Goal: Transaction & Acquisition: Purchase product/service

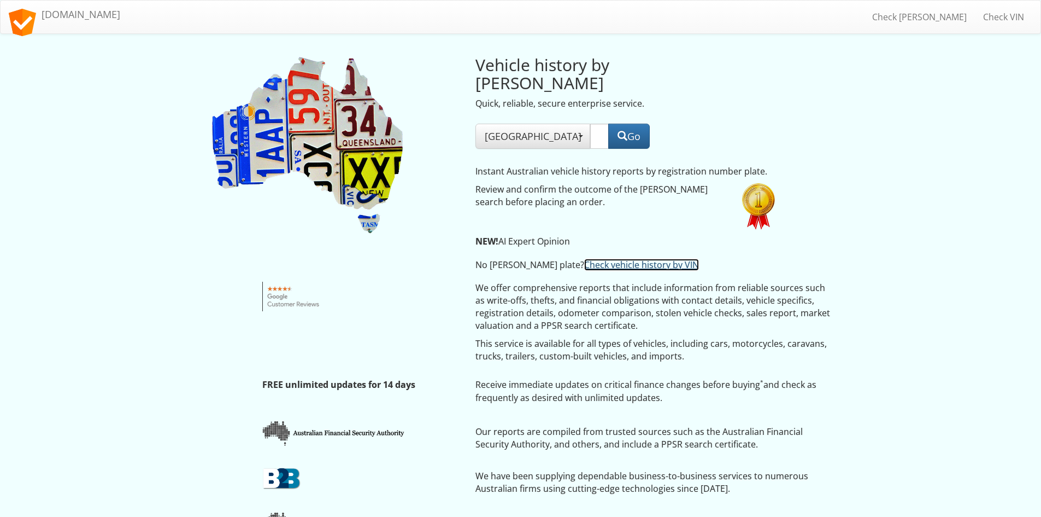
click at [584, 259] on link "Check vehicle history by VIN" at bounding box center [641, 265] width 115 height 12
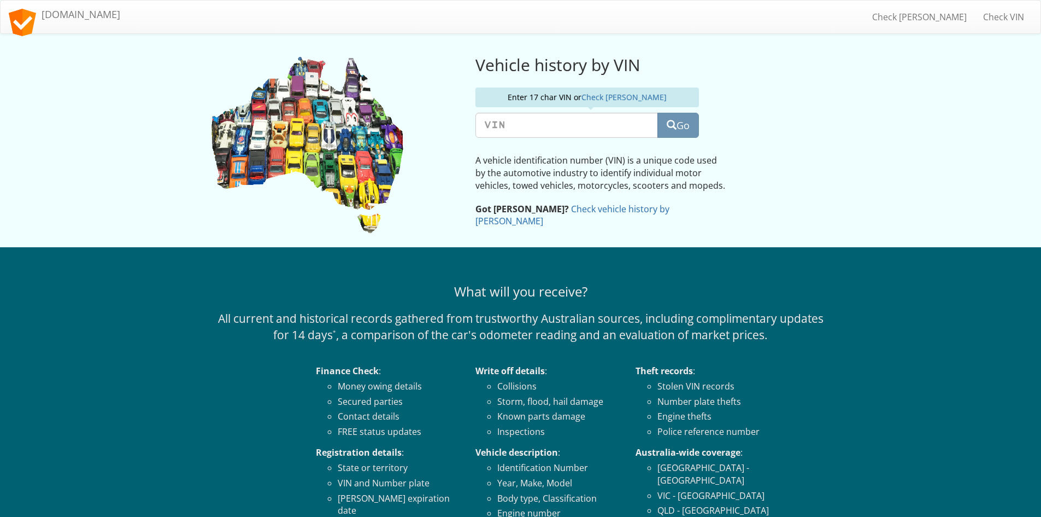
click at [500, 130] on input "text" at bounding box center [567, 125] width 183 height 25
type input "[US_VEHICLE_IDENTIFICATION_NUMBER]"
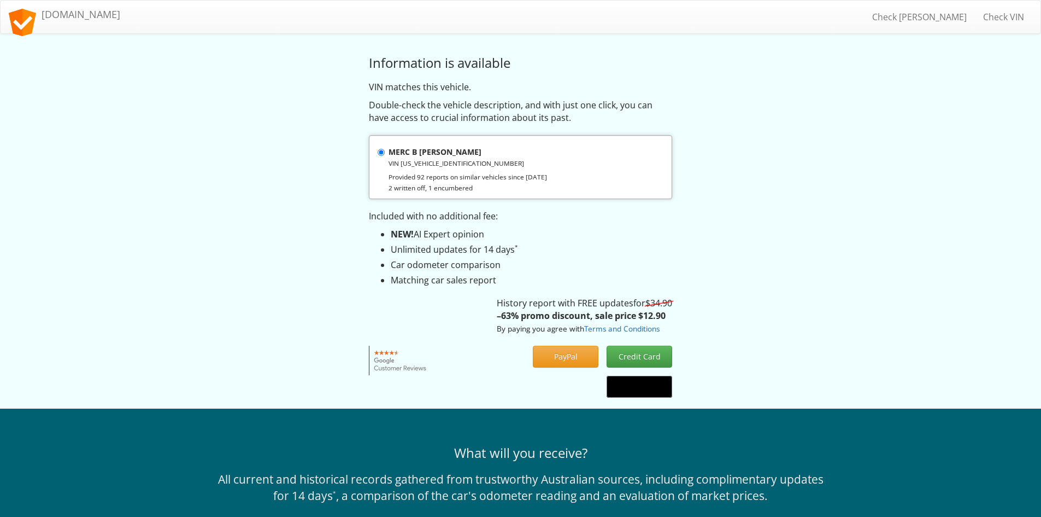
click at [415, 162] on small "VIN WDF44760523641780" at bounding box center [457, 163] width 136 height 9
click at [385, 156] on input "MERC B VITO VIN WDF44760523641780 Provided 92 reports on similar vehicles since…" at bounding box center [381, 152] width 7 height 7
click at [415, 162] on small "VIN WDF44760523641780" at bounding box center [457, 163] width 136 height 9
click at [385, 156] on input "MERC B VITO VIN WDF44760523641780 Provided 92 reports on similar vehicles since…" at bounding box center [381, 152] width 7 height 7
click at [415, 162] on small "VIN WDF44760523641780" at bounding box center [457, 163] width 136 height 9
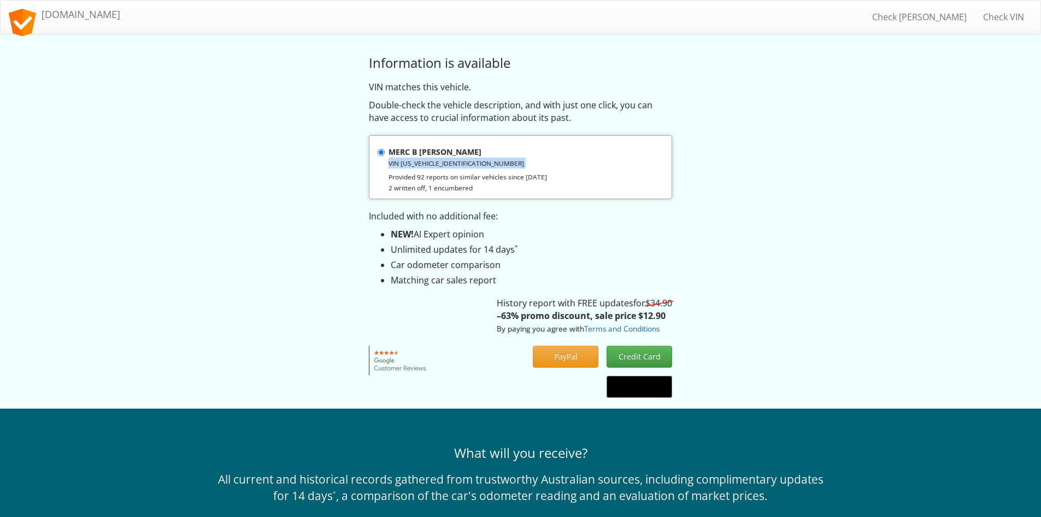
click at [385, 156] on input "MERC B VITO VIN WDF44760523641780 Provided 92 reports on similar vehicles since…" at bounding box center [381, 152] width 7 height 7
click at [415, 162] on small "VIN WDF44760523641780" at bounding box center [457, 163] width 136 height 9
click at [385, 156] on input "MERC B VITO VIN WDF44760523641780 Provided 92 reports on similar vehicles since…" at bounding box center [381, 152] width 7 height 7
click at [415, 162] on small "VIN WDF44760523641780" at bounding box center [457, 163] width 136 height 9
click at [385, 156] on input "MERC B VITO VIN WDF44760523641780 Provided 92 reports on similar vehicles since…" at bounding box center [381, 152] width 7 height 7
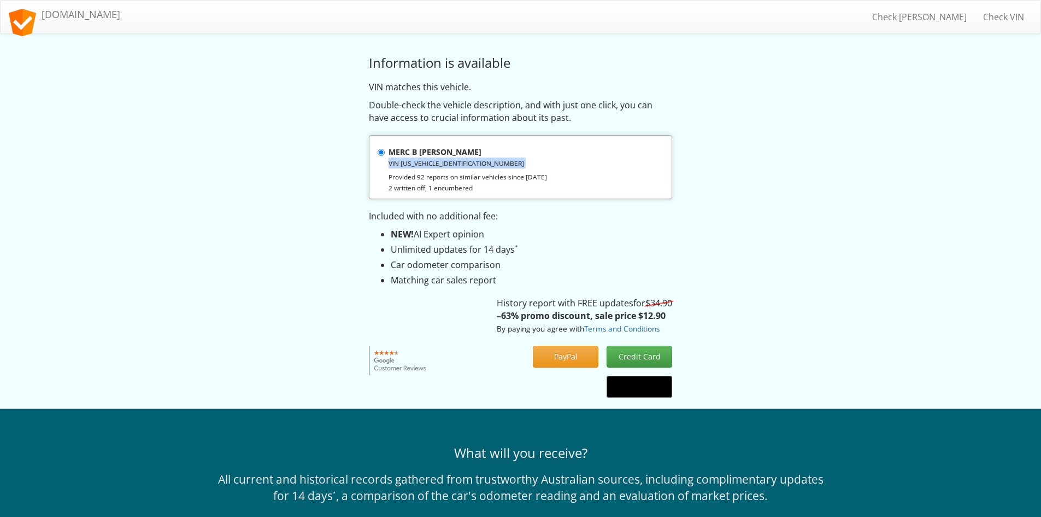
click at [403, 162] on small "VIN WDF44760523641780" at bounding box center [457, 163] width 136 height 9
click at [385, 156] on input "MERC B VITO VIN WDF44760523641780 Provided 92 reports on similar vehicles since…" at bounding box center [381, 152] width 7 height 7
click at [403, 162] on small "VIN WDF44760523641780" at bounding box center [457, 163] width 136 height 9
click at [385, 156] on input "MERC B VITO VIN WDF44760523641780 Provided 92 reports on similar vehicles since…" at bounding box center [381, 152] width 7 height 7
click at [403, 162] on small "VIN WDF44760523641780" at bounding box center [457, 163] width 136 height 9
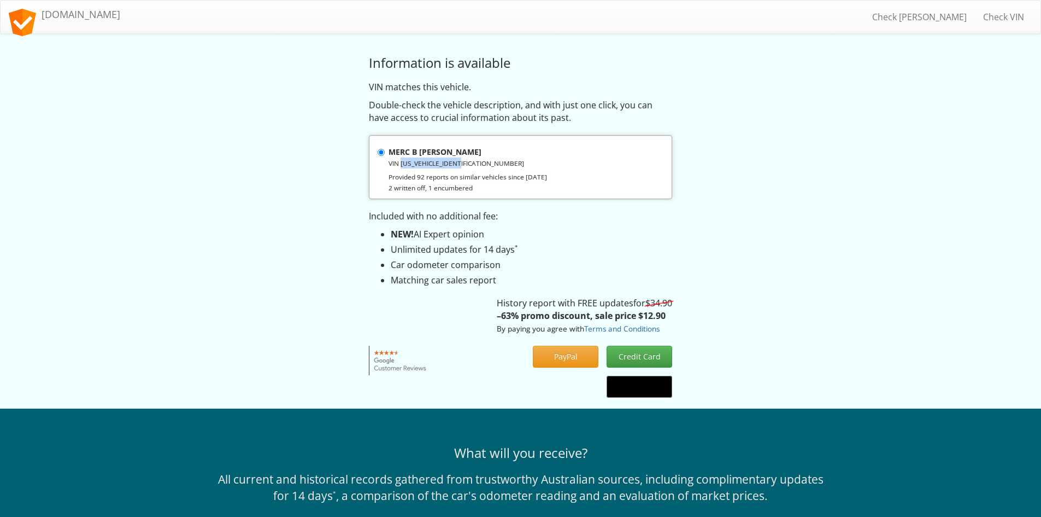
click at [385, 156] on input "MERC B VITO VIN WDF44760523641780 Provided 92 reports on similar vehicles since…" at bounding box center [381, 152] width 7 height 7
copy small "WDF44760523641780"
click at [90, 9] on link "[DOMAIN_NAME]" at bounding box center [65, 14] width 128 height 27
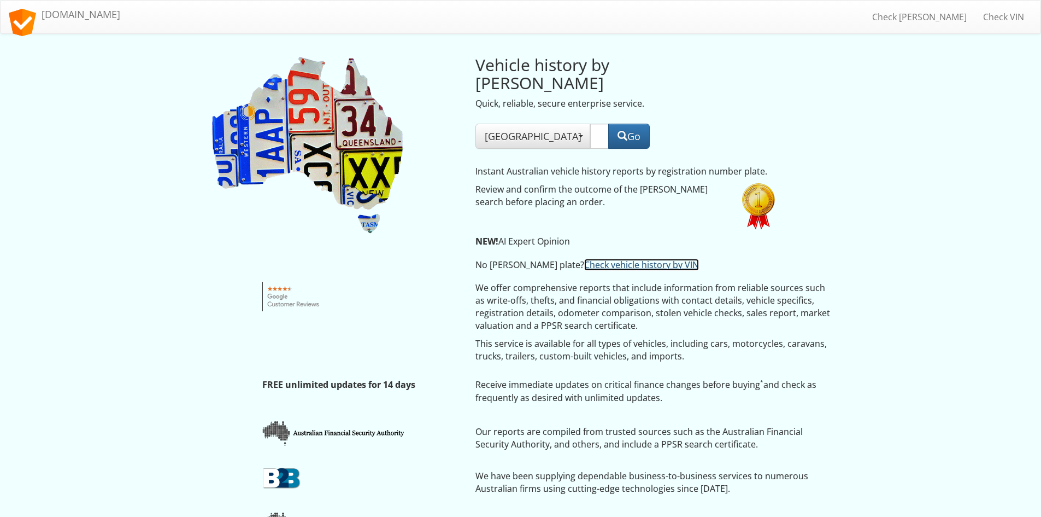
click at [584, 259] on link "Check vehicle history by VIN" at bounding box center [641, 265] width 115 height 12
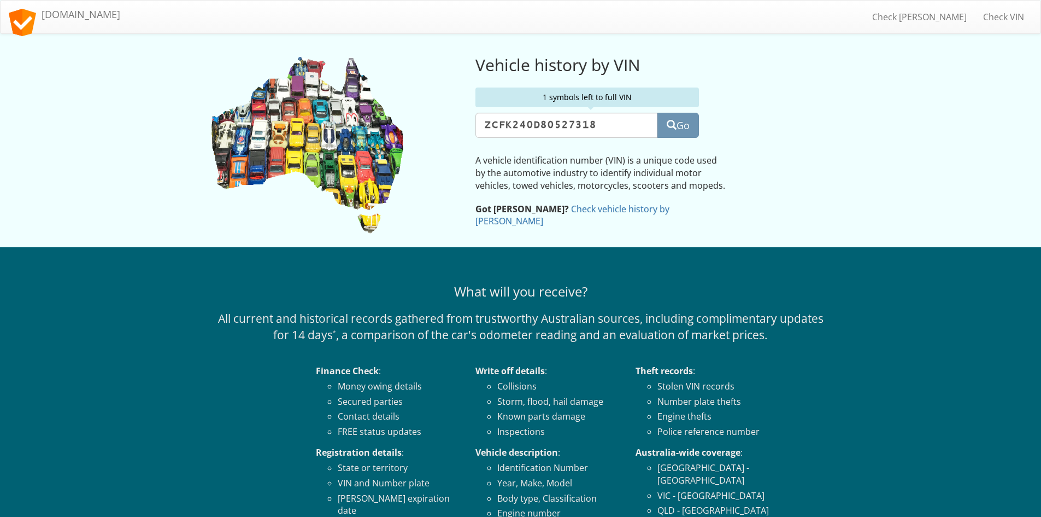
type input "[US_VEHICLE_IDENTIFICATION_NUMBER]"
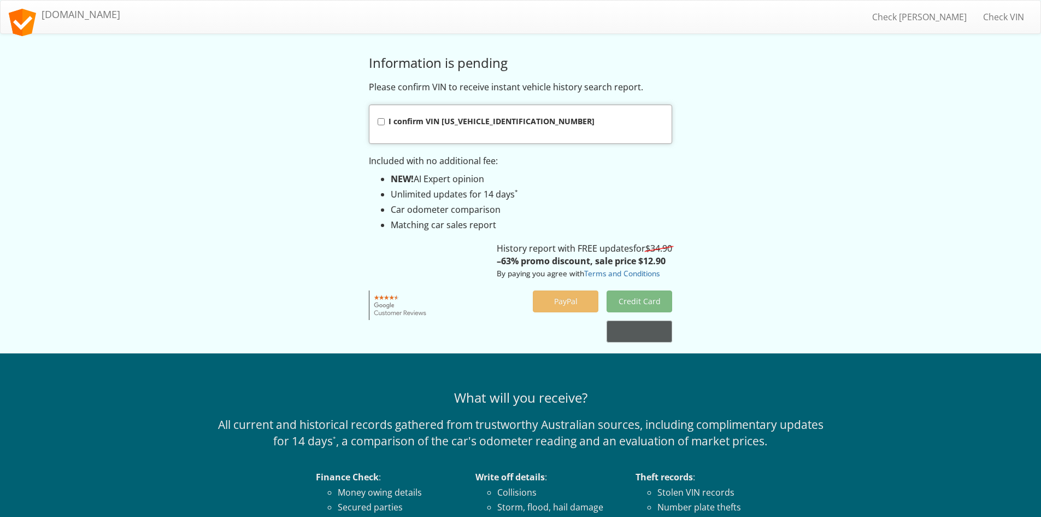
click at [456, 120] on strong "I confirm VIN ZCFK240D805273180" at bounding box center [492, 121] width 206 height 10
click at [385, 120] on input "I confirm VIN ZCFK240D805273180" at bounding box center [381, 121] width 7 height 7
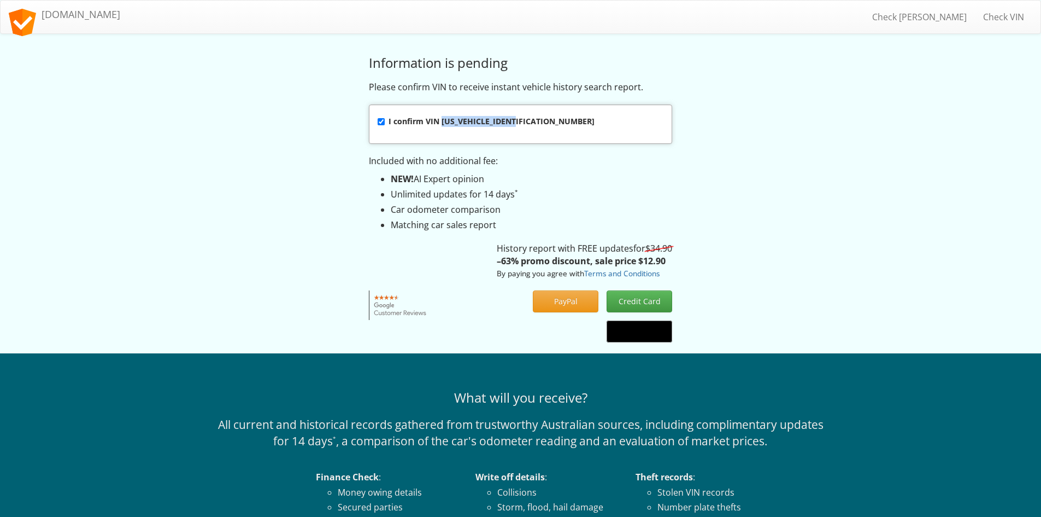
click at [456, 120] on strong "I confirm VIN ZCFK240D805273180" at bounding box center [492, 121] width 206 height 10
click at [385, 120] on input "I confirm VIN ZCFK240D805273180" at bounding box center [381, 121] width 7 height 7
checkbox input "false"
copy strong "[US_VEHICLE_IDENTIFICATION_NUMBER]"
